Goal: Transaction & Acquisition: Obtain resource

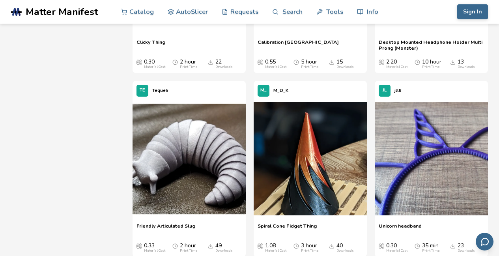
scroll to position [3157, 0]
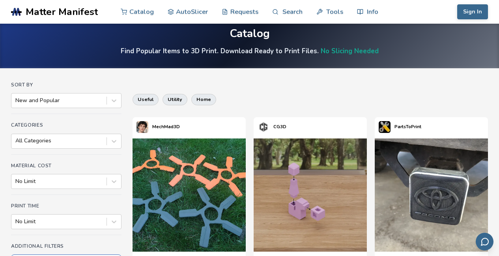
scroll to position [15, 0]
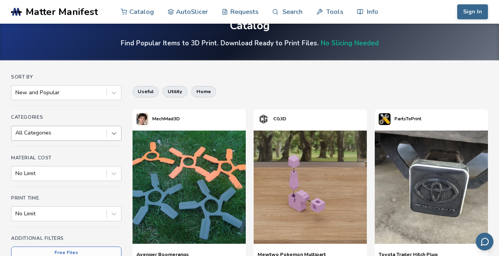
click at [115, 141] on div "All Categories" at bounding box center [66, 133] width 110 height 15
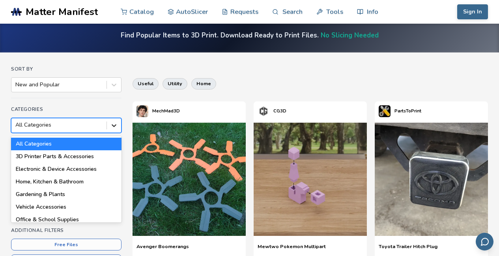
scroll to position [32, 0]
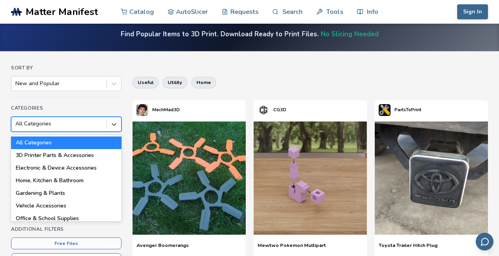
click at [192, 89] on div "useful utility home" at bounding box center [309, 82] width 355 height 19
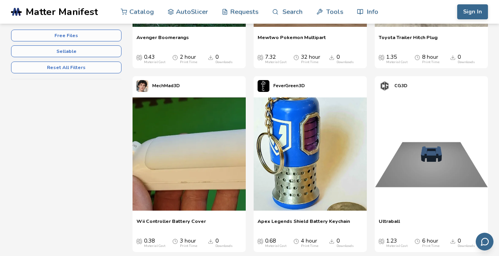
scroll to position [240, 0]
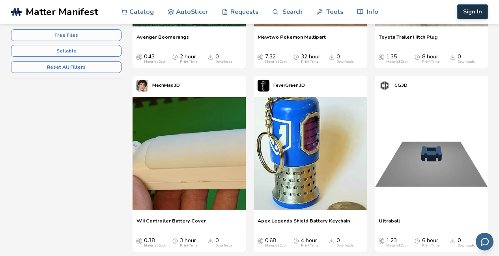
click at [475, 11] on button "Sign In" at bounding box center [472, 11] width 31 height 15
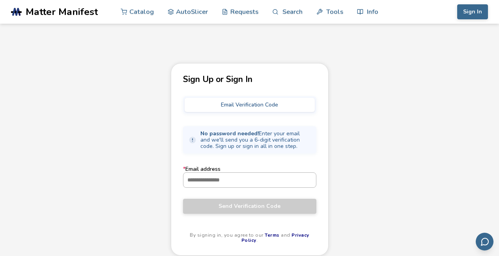
click at [221, 179] on input "* Email address" at bounding box center [249, 180] width 132 height 14
type input "**********"
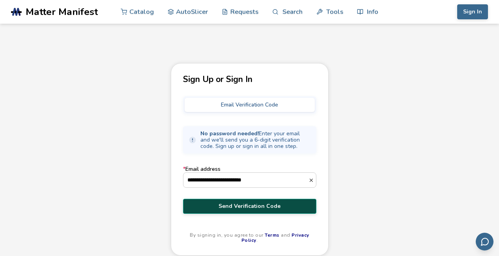
click at [253, 208] on span "Send Verification Code" at bounding box center [249, 206] width 121 height 6
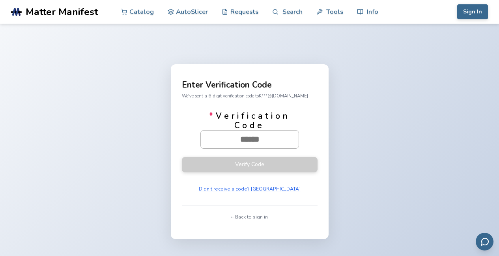
click at [254, 142] on input "* Verification Code" at bounding box center [250, 138] width 98 height 17
click at [243, 138] on input "* Verification Code" at bounding box center [250, 138] width 98 height 17
paste input "******"
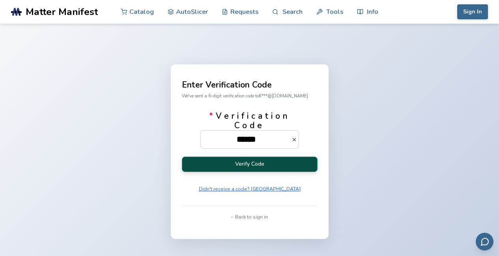
type input "******"
click at [259, 167] on button "Verify Code" at bounding box center [250, 163] width 136 height 15
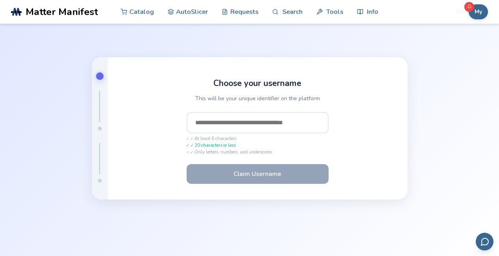
scroll to position [24, 0]
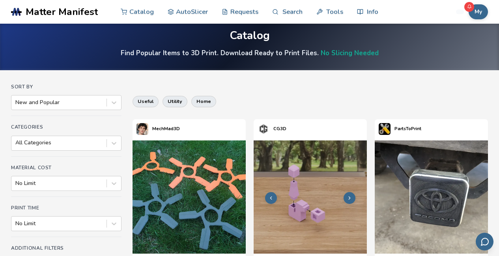
scroll to position [0, 0]
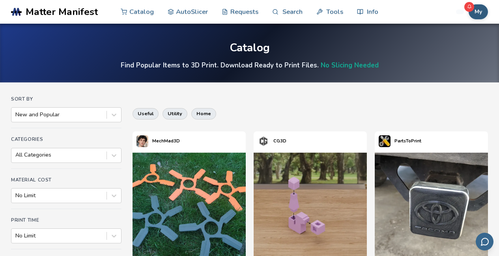
click at [477, 10] on button "My" at bounding box center [477, 11] width 19 height 15
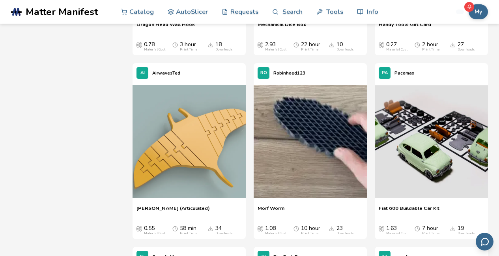
scroll to position [5589, 0]
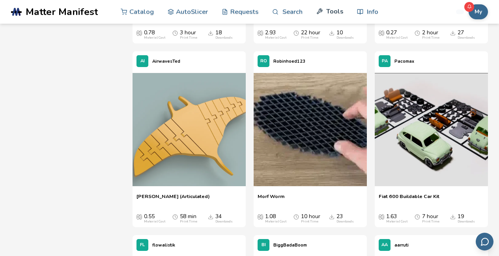
click at [337, 13] on link "Tools" at bounding box center [329, 12] width 27 height 24
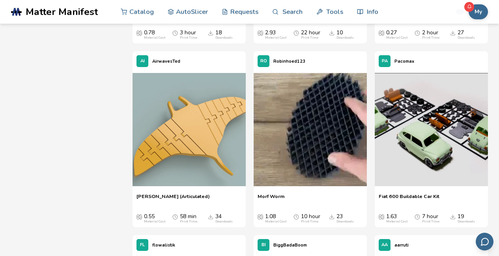
click at [260, 43] on div "Mechanical Dice Box Mechanical Dice Box 2.93 Material Cost 22 hour Print Time 1…" at bounding box center [309, 25] width 113 height 38
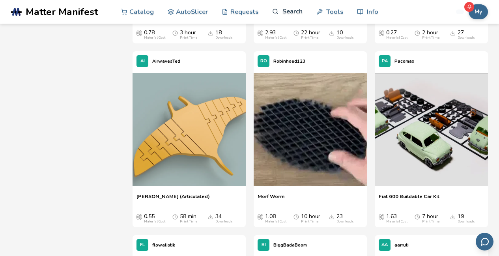
click at [290, 7] on link "Search" at bounding box center [287, 12] width 30 height 24
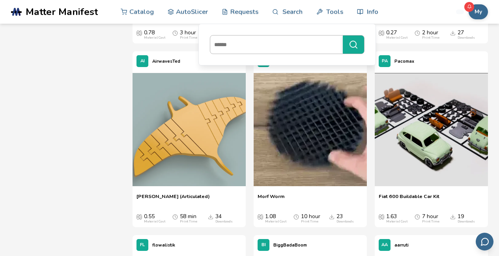
click at [264, 41] on input at bounding box center [274, 44] width 128 height 14
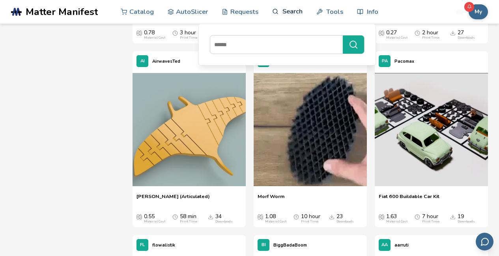
click at [289, 13] on link "Search" at bounding box center [287, 12] width 30 height 24
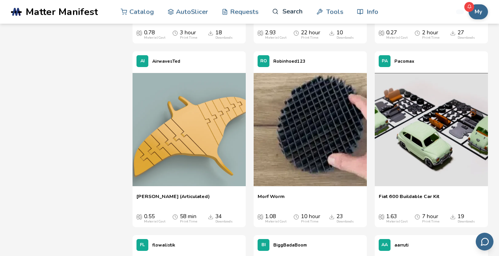
click at [283, 15] on link "Search" at bounding box center [287, 12] width 30 height 24
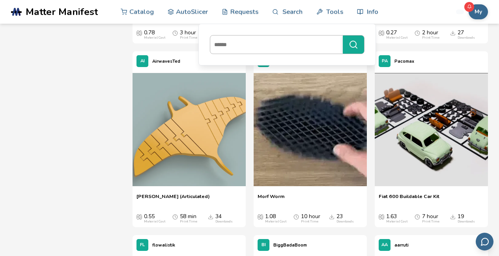
click at [257, 48] on input at bounding box center [274, 44] width 128 height 14
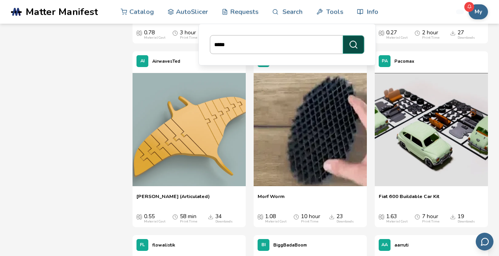
type input "*****"
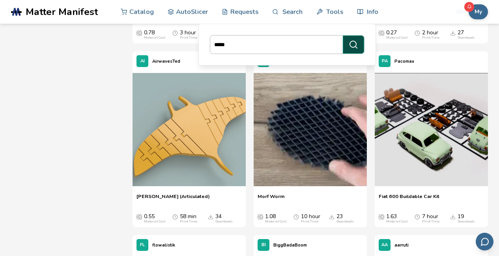
click at [352, 46] on icon "submit" at bounding box center [352, 44] width 9 height 9
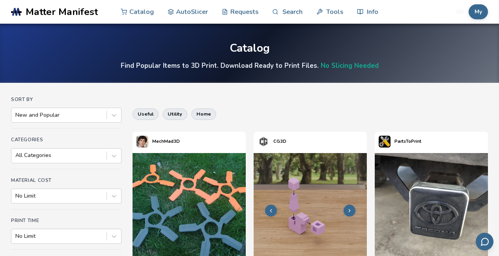
scroll to position [5, 0]
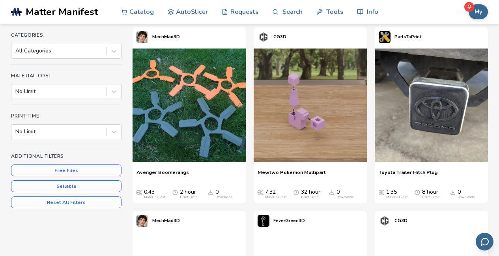
click at [285, 98] on img at bounding box center [309, 104] width 113 height 113
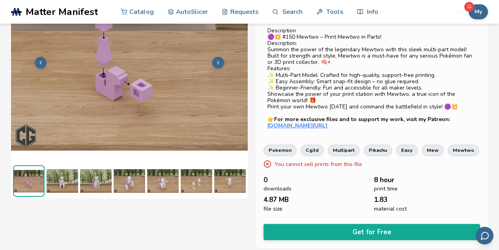
scroll to position [67, 0]
